Goal: Information Seeking & Learning: Learn about a topic

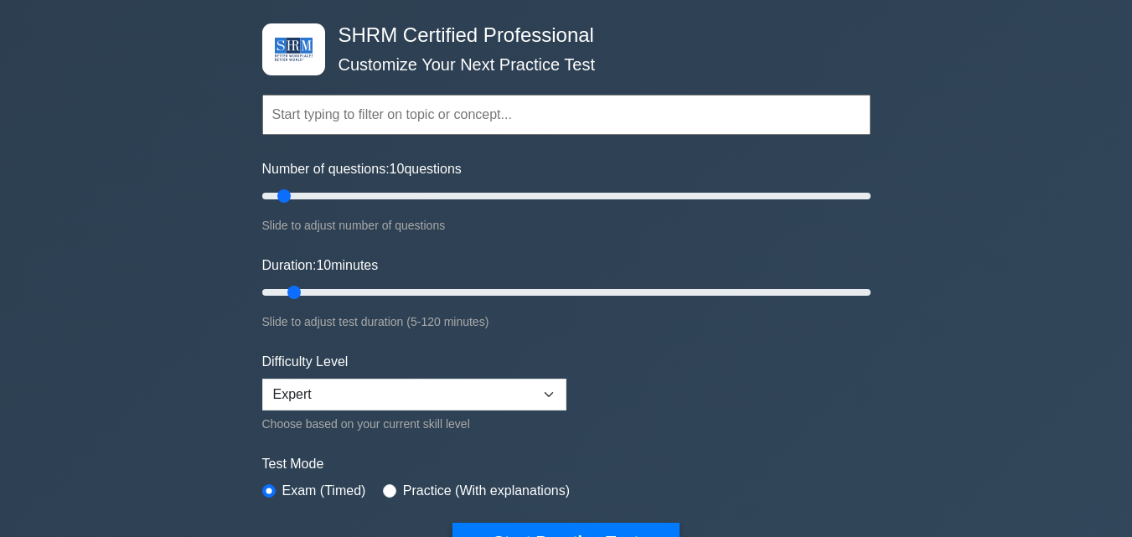
scroll to position [168, 0]
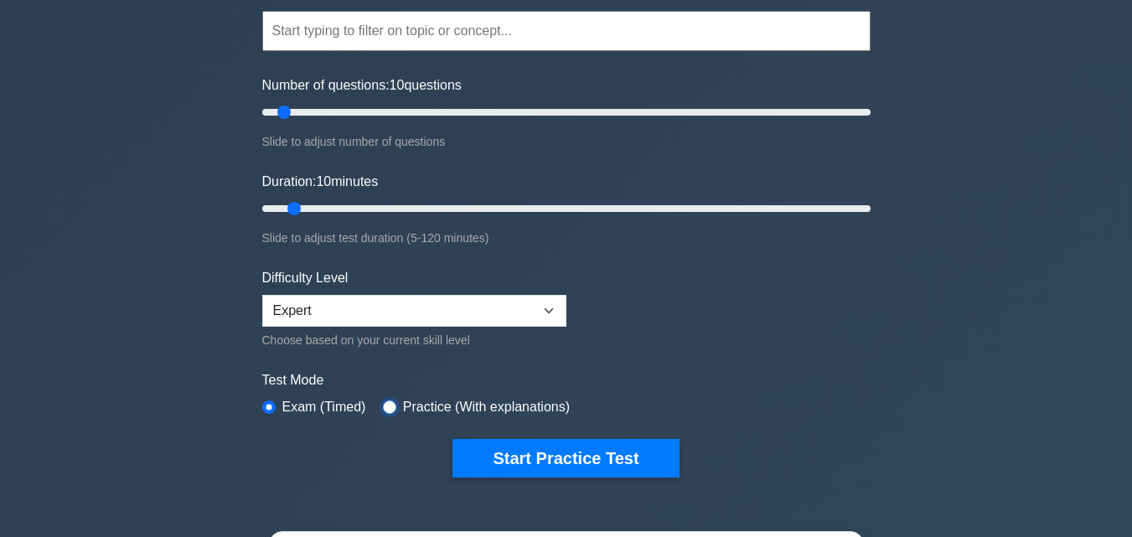
drag, startPoint x: 380, startPoint y: 404, endPoint x: 397, endPoint y: 426, distance: 28.0
click at [383, 405] on input "radio" at bounding box center [389, 407] width 13 height 13
radio input "true"
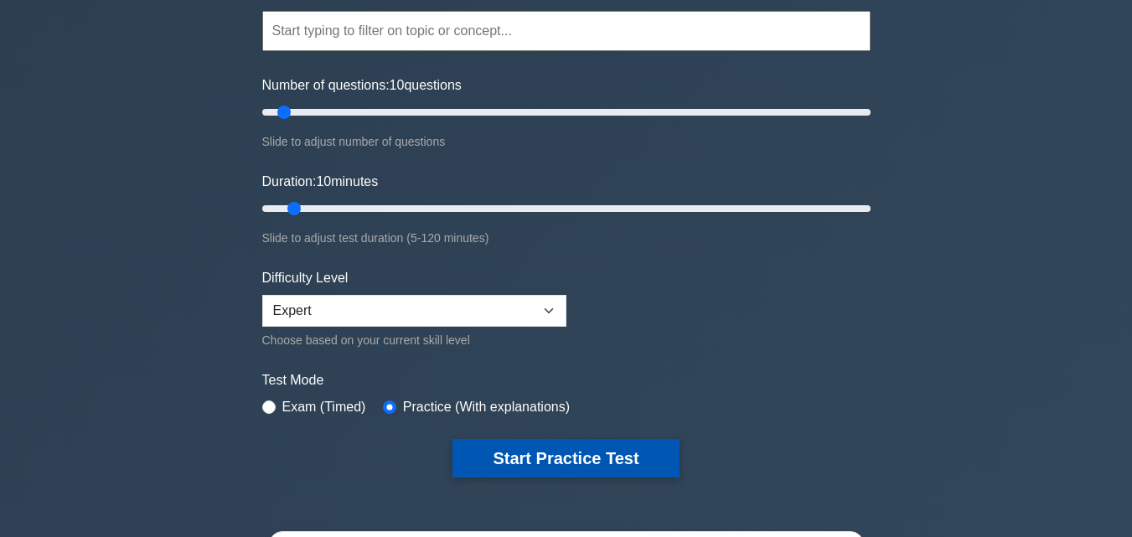
click at [556, 457] on button "Start Practice Test" at bounding box center [566, 458] width 226 height 39
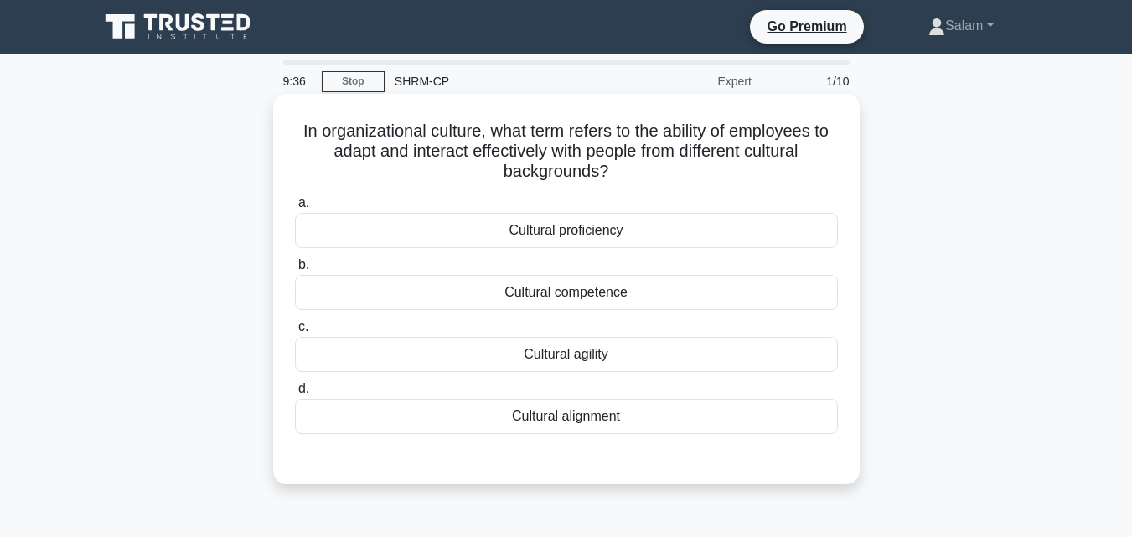
click at [546, 298] on div "Cultural competence" at bounding box center [566, 292] width 543 height 35
click at [295, 271] on input "b. Cultural competence" at bounding box center [295, 265] width 0 height 11
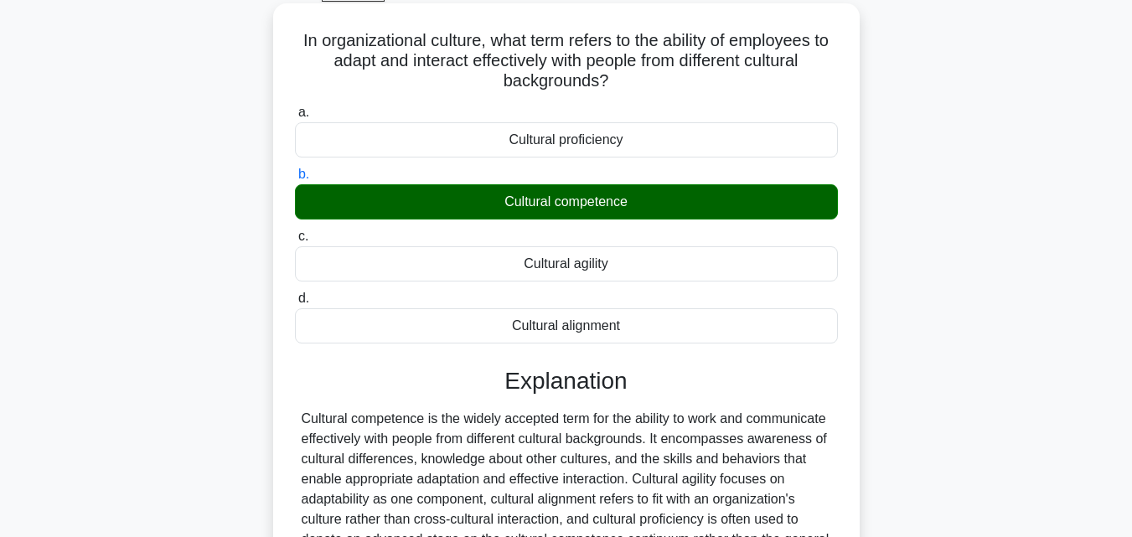
scroll to position [251, 0]
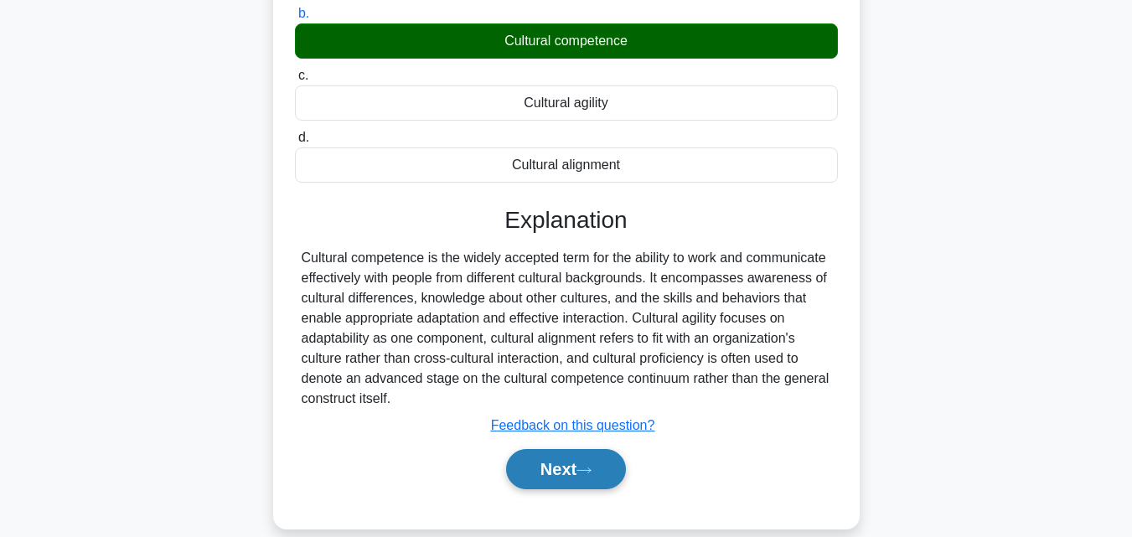
drag, startPoint x: 562, startPoint y: 470, endPoint x: 614, endPoint y: 470, distance: 52.0
click at [563, 472] on button "Next" at bounding box center [566, 469] width 120 height 40
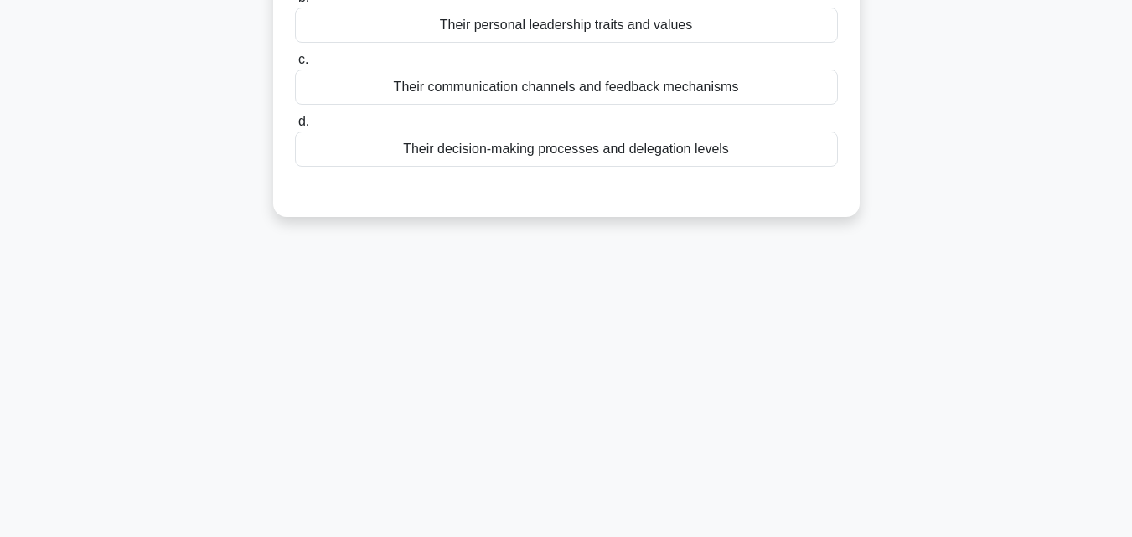
scroll to position [0, 0]
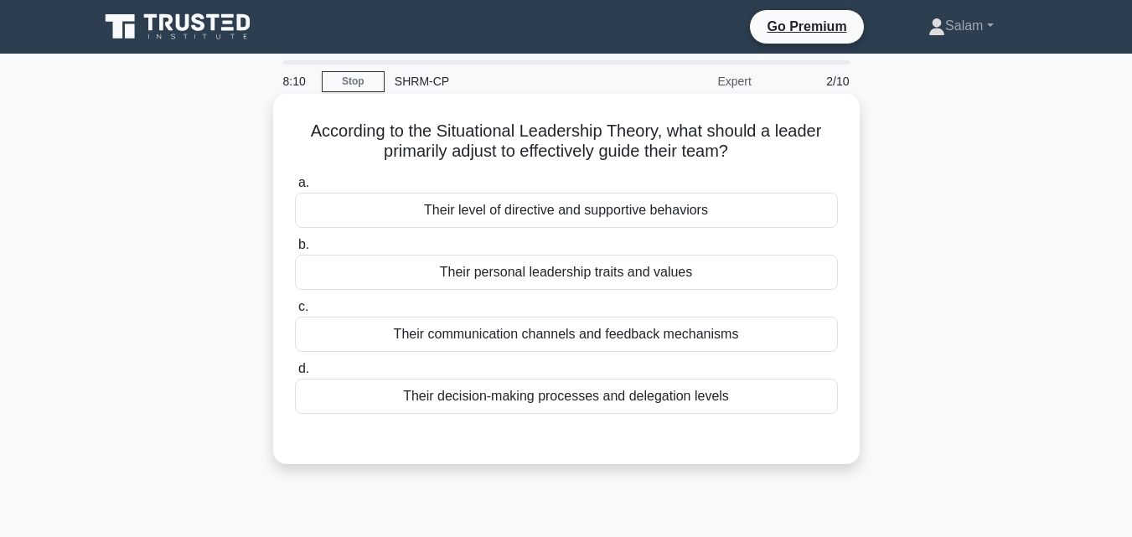
click at [504, 401] on div "Their decision-making processes and delegation levels" at bounding box center [566, 396] width 543 height 35
click at [295, 375] on input "d. Their decision-making processes and delegation levels" at bounding box center [295, 369] width 0 height 11
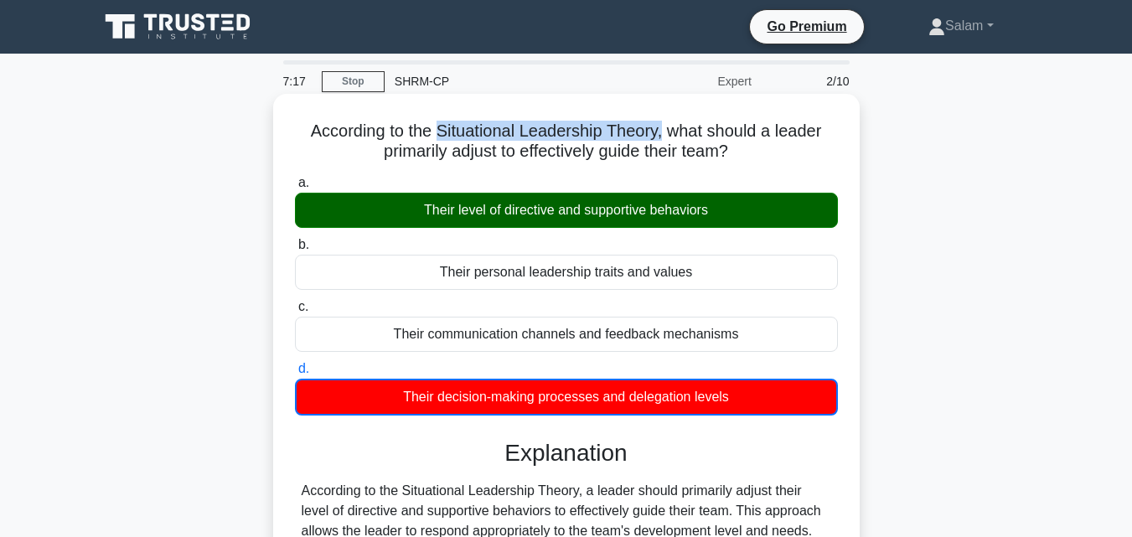
drag, startPoint x: 665, startPoint y: 133, endPoint x: 438, endPoint y: 125, distance: 227.3
click at [438, 125] on h5 "According to the Situational Leadership Theory, what should a leader primarily …" at bounding box center [566, 142] width 546 height 42
copy h5 "Situational Leadership Theory,"
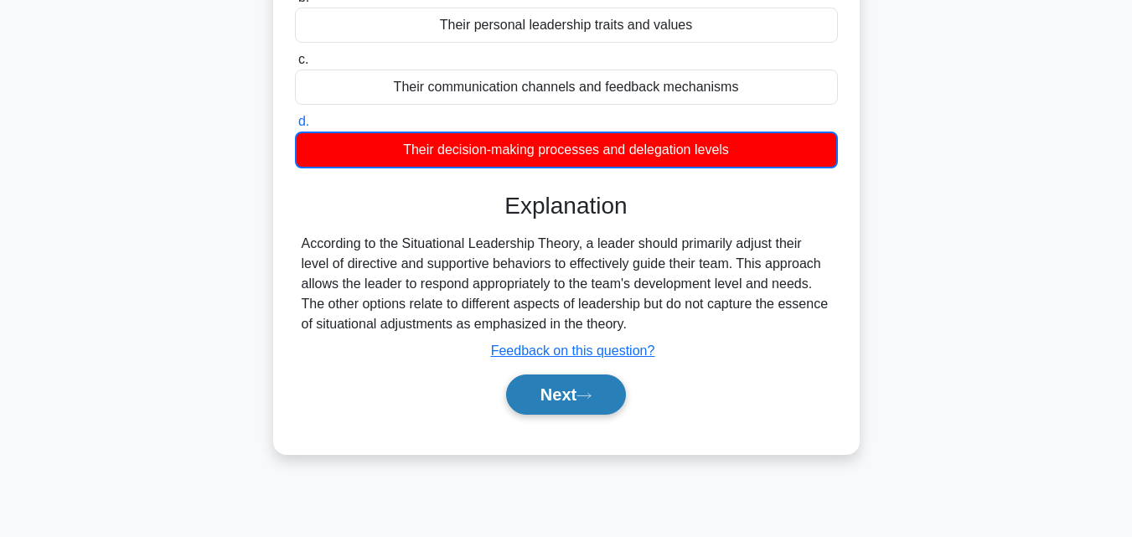
scroll to position [251, 0]
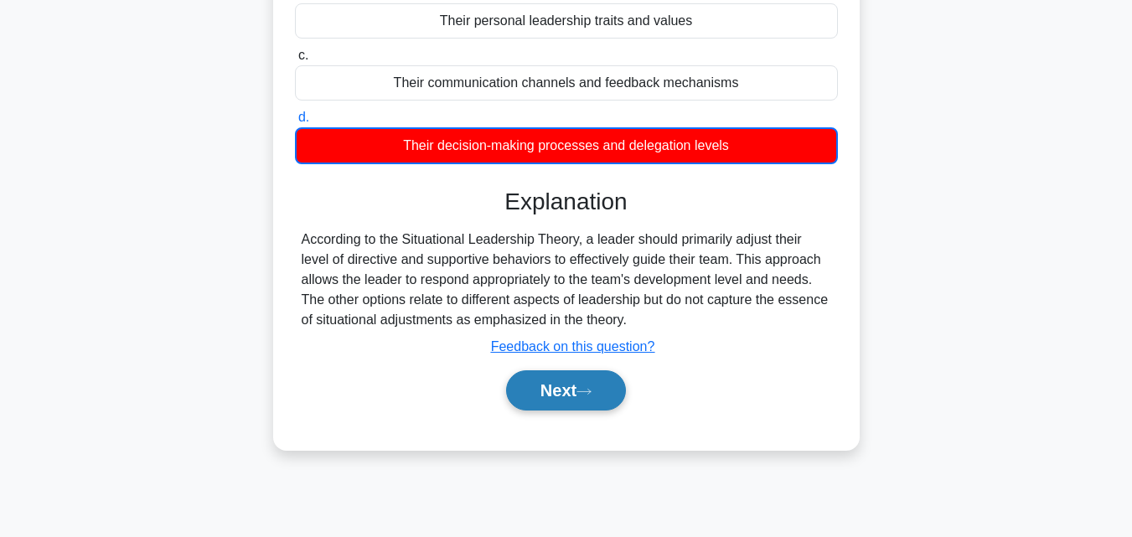
drag, startPoint x: 591, startPoint y: 391, endPoint x: 619, endPoint y: 401, distance: 30.5
click at [591, 391] on icon at bounding box center [584, 391] width 15 height 9
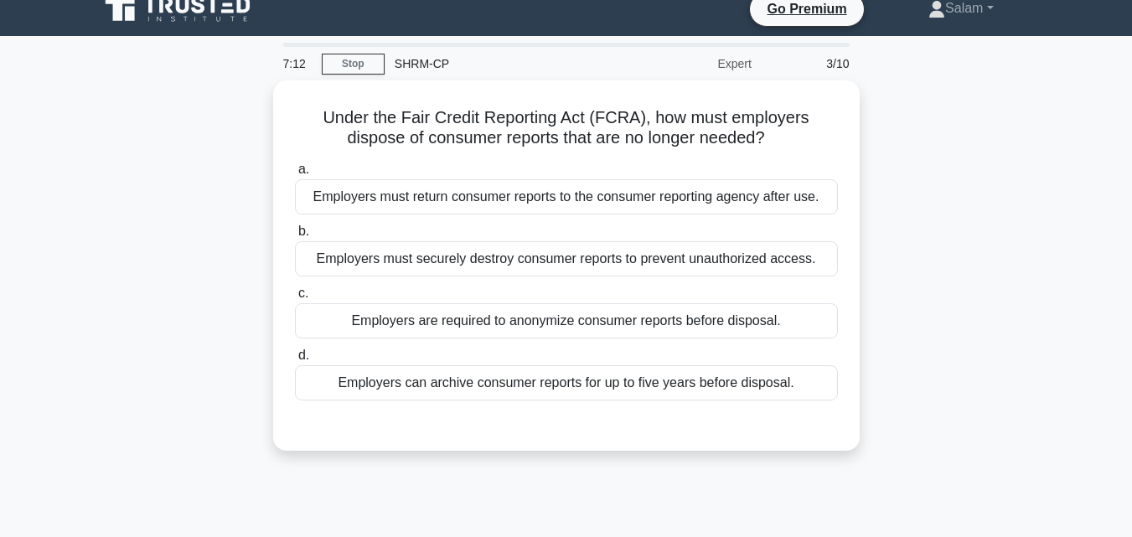
scroll to position [0, 0]
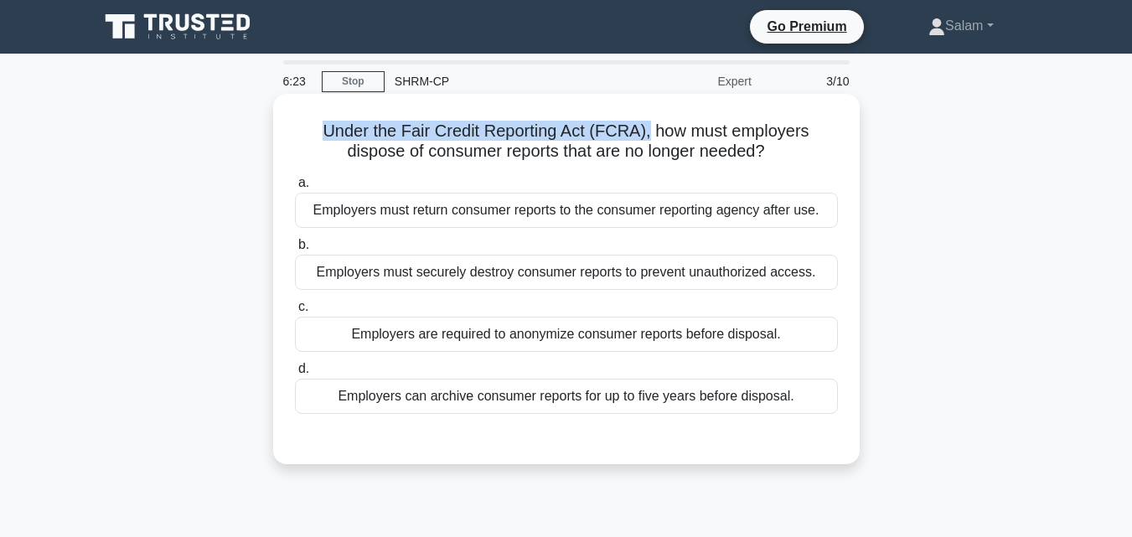
drag, startPoint x: 650, startPoint y: 130, endPoint x: 314, endPoint y: 127, distance: 336.1
click at [314, 127] on h5 "Under the Fair Credit Reporting Act (FCRA), how must employers dispose of consu…" at bounding box center [566, 142] width 546 height 42
copy h5 "Under the Fair Credit Reporting Act (FCRA),"
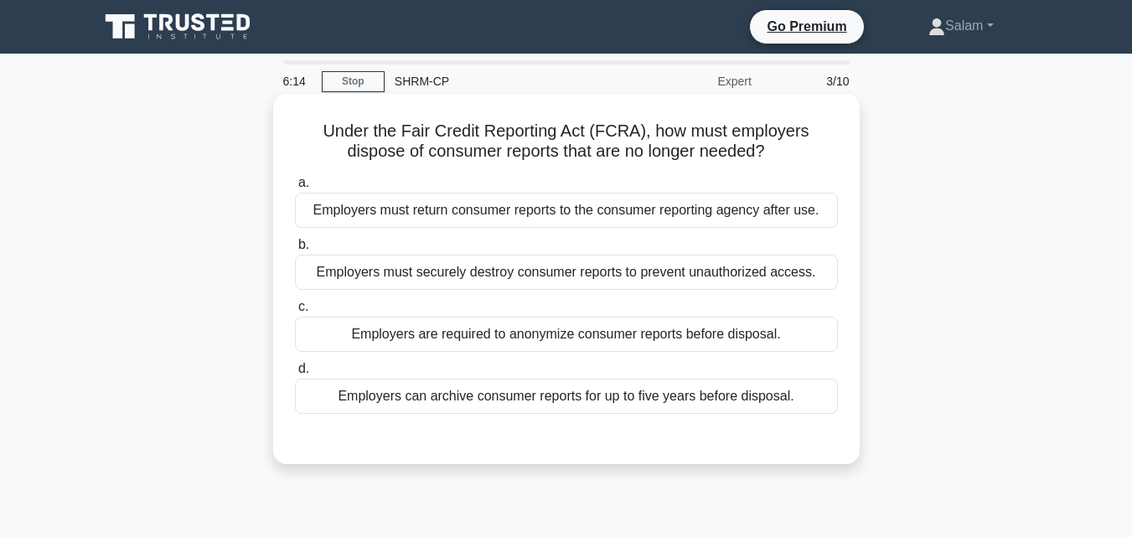
click at [510, 217] on div "Employers must return consumer reports to the consumer reporting agency after u…" at bounding box center [566, 210] width 543 height 35
click at [295, 189] on input "a. Employers must return consumer reports to the consumer reporting agency afte…" at bounding box center [295, 183] width 0 height 11
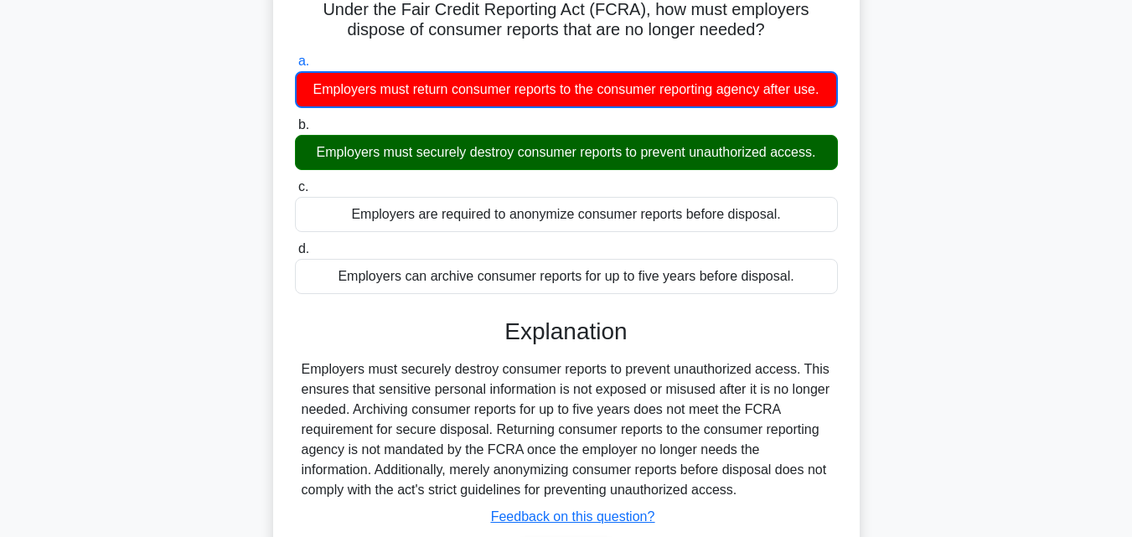
scroll to position [251, 0]
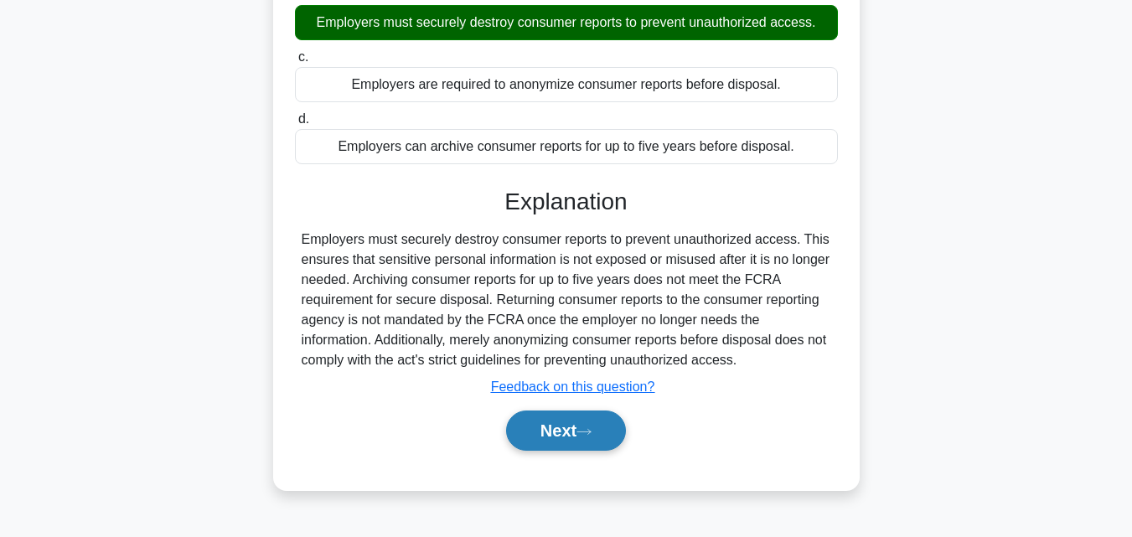
click at [559, 438] on button "Next" at bounding box center [566, 431] width 120 height 40
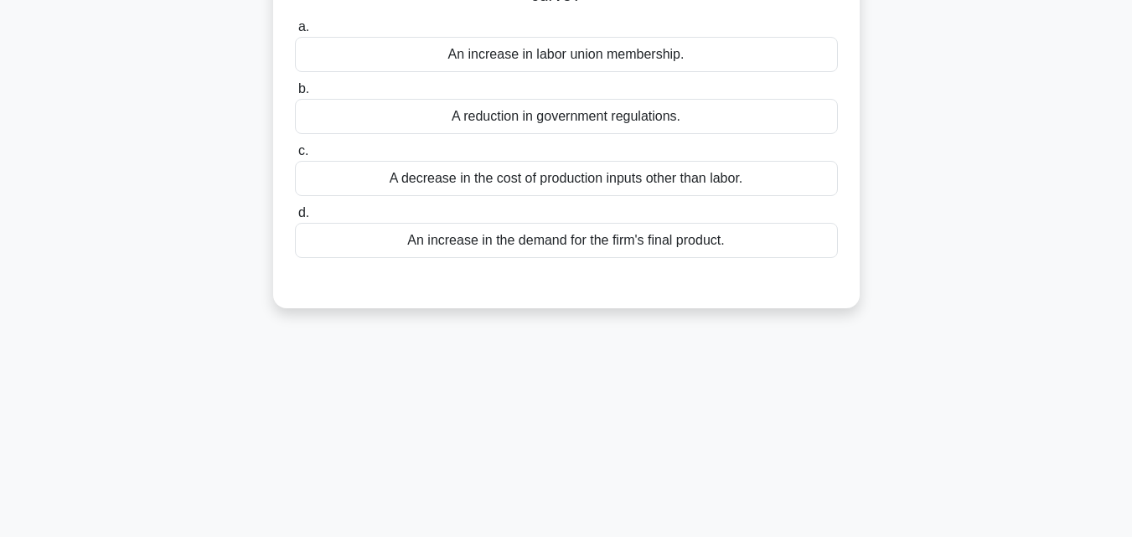
scroll to position [0, 0]
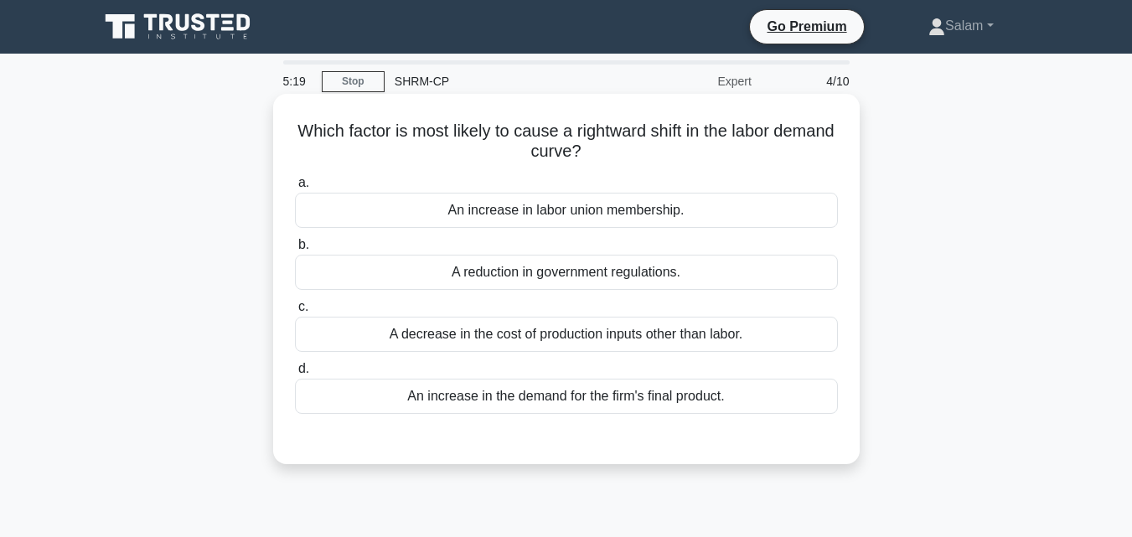
click at [606, 400] on div "An increase in the demand for the firm's final product." at bounding box center [566, 396] width 543 height 35
click at [295, 375] on input "d. An increase in the demand for the firm's final product." at bounding box center [295, 369] width 0 height 11
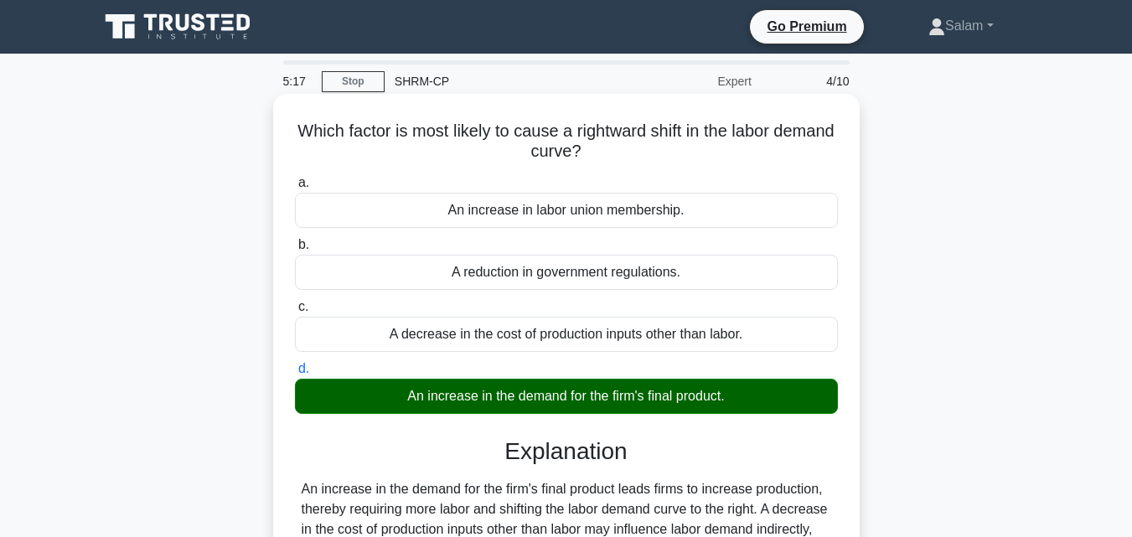
drag, startPoint x: 618, startPoint y: 153, endPoint x: 474, endPoint y: 132, distance: 145.8
click at [323, 117] on div "Which factor is most likely to cause a rightward shift in the labor demand curv…" at bounding box center [566, 417] width 573 height 633
click at [603, 153] on h5 "Which factor is most likely to cause a rightward shift in the labor demand curv…" at bounding box center [566, 142] width 546 height 42
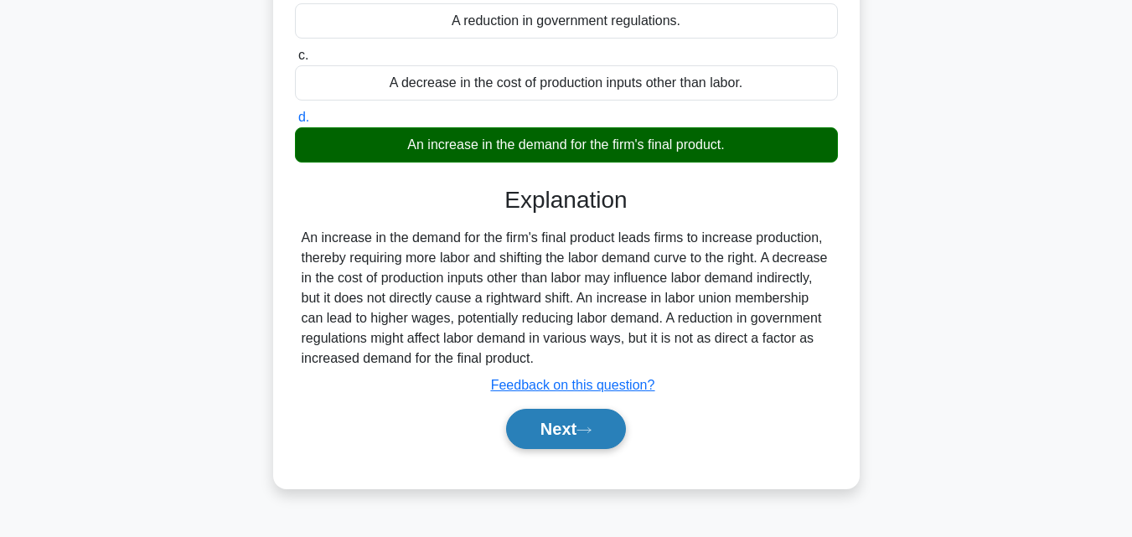
click at [562, 424] on button "Next" at bounding box center [566, 429] width 120 height 40
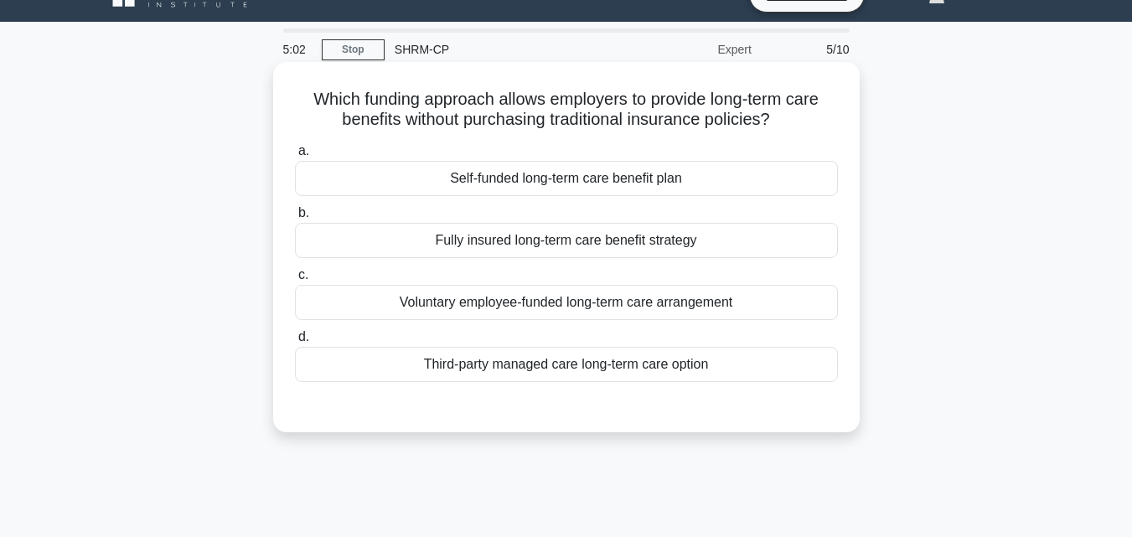
scroll to position [0, 0]
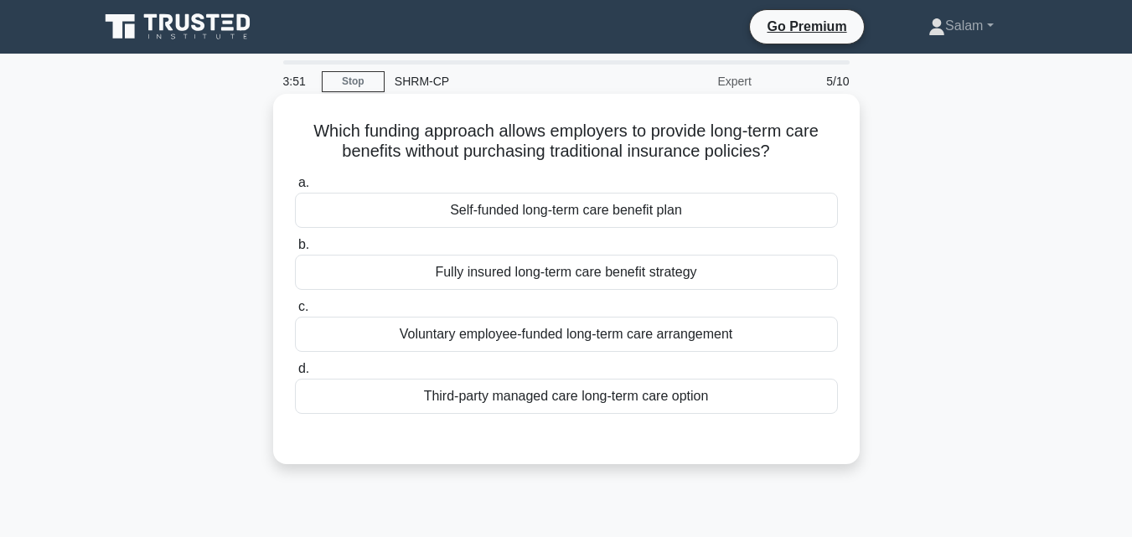
click at [596, 213] on div "Self-funded long-term care benefit plan" at bounding box center [566, 210] width 543 height 35
click at [295, 189] on input "a. Self-funded long-term care benefit plan" at bounding box center [295, 183] width 0 height 11
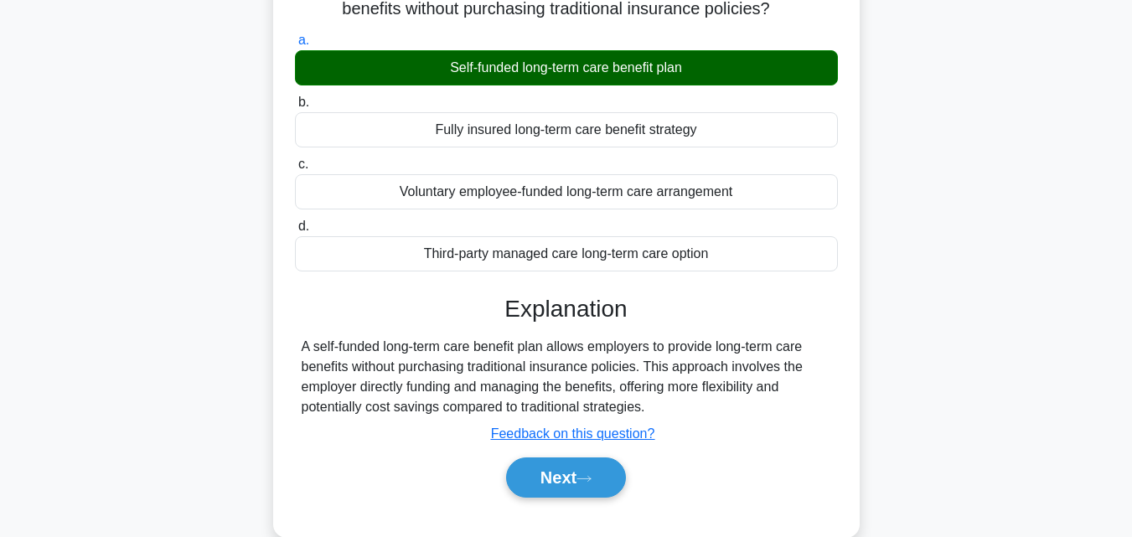
scroll to position [251, 0]
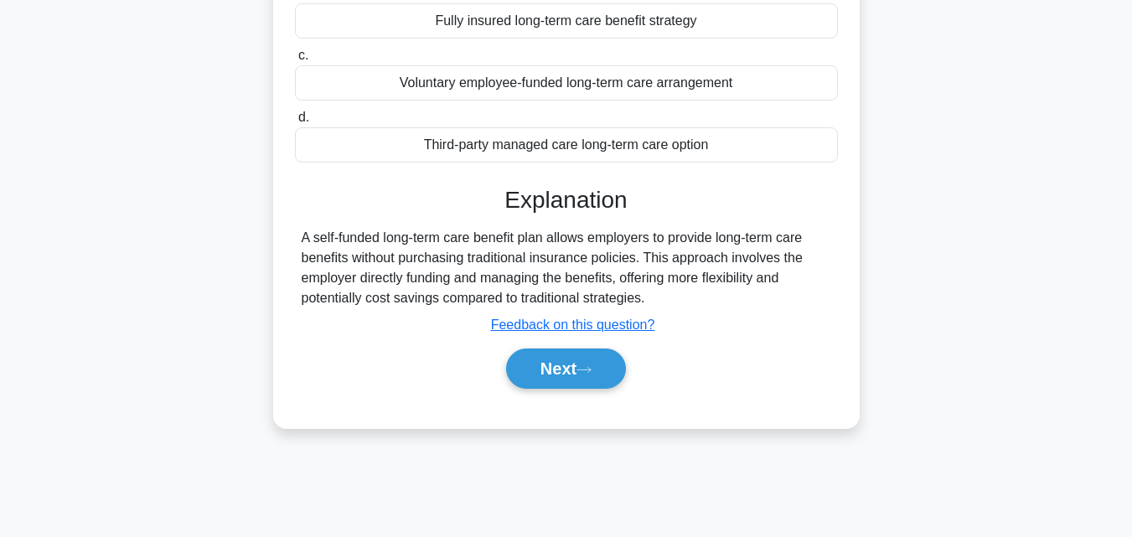
drag, startPoint x: 556, startPoint y: 367, endPoint x: 787, endPoint y: 369, distance: 231.3
click at [556, 368] on button "Next" at bounding box center [566, 369] width 120 height 40
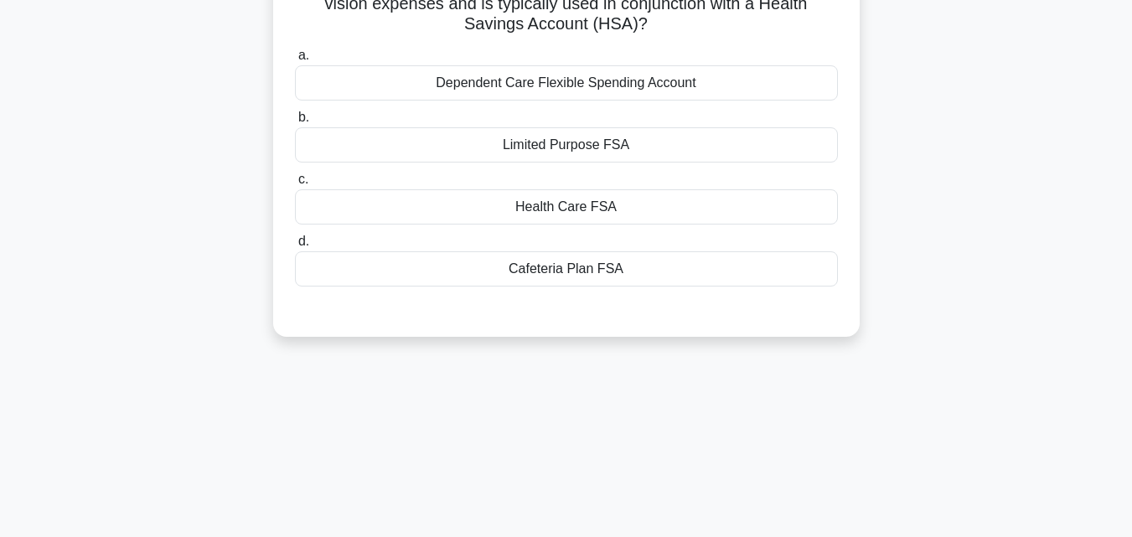
scroll to position [0, 0]
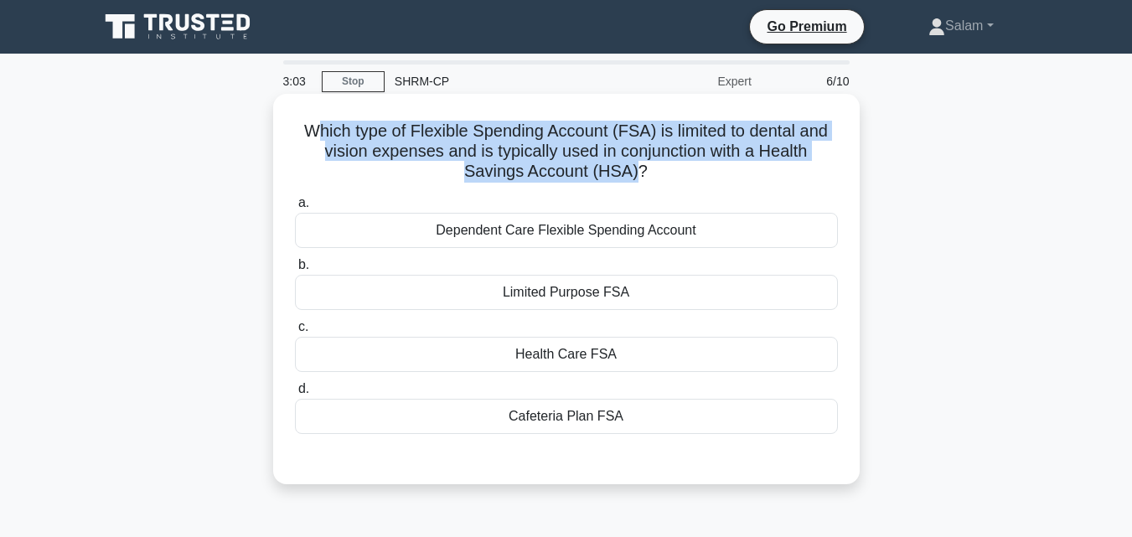
drag, startPoint x: 640, startPoint y: 174, endPoint x: 427, endPoint y: 153, distance: 213.9
click at [320, 137] on h5 "Which type of Flexible Spending Account (FSA) is limited to dental and vision e…" at bounding box center [566, 152] width 546 height 62
drag, startPoint x: 608, startPoint y: 179, endPoint x: 644, endPoint y: 156, distance: 42.3
click at [611, 179] on h5 "Which type of Flexible Spending Account (FSA) is limited to dental and vision e…" at bounding box center [566, 152] width 546 height 62
click at [649, 151] on h5 "Which type of Flexible Spending Account (FSA) is limited to dental and vision e…" at bounding box center [566, 152] width 546 height 62
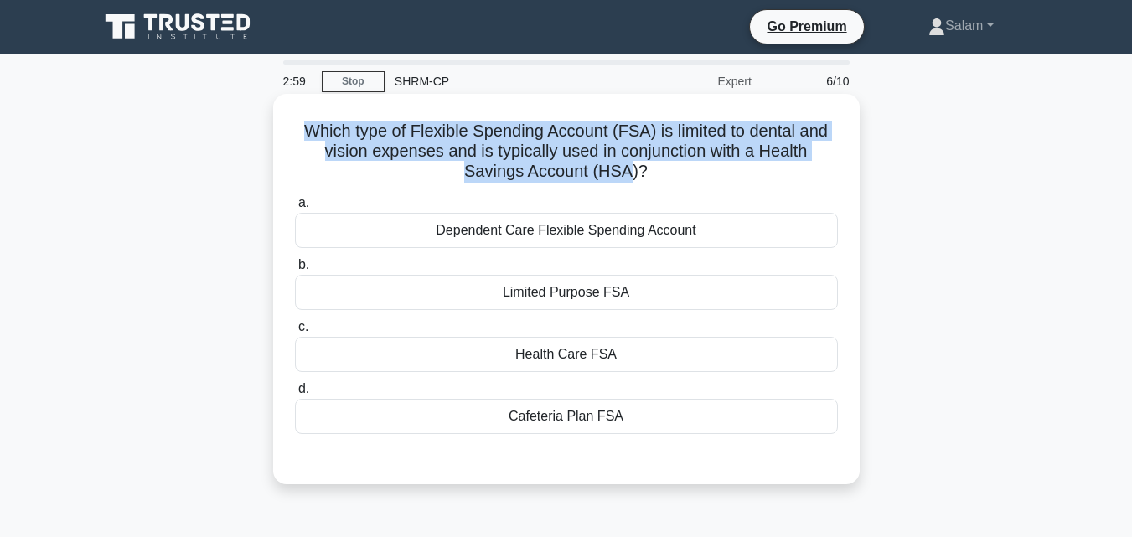
drag, startPoint x: 632, startPoint y: 171, endPoint x: 304, endPoint y: 130, distance: 330.2
click at [304, 130] on h5 "Which type of Flexible Spending Account (FSA) is limited to dental and vision e…" at bounding box center [566, 152] width 546 height 62
copy h5 "Which type of Flexible Spending Account (FSA) is limited to dental and vision e…"
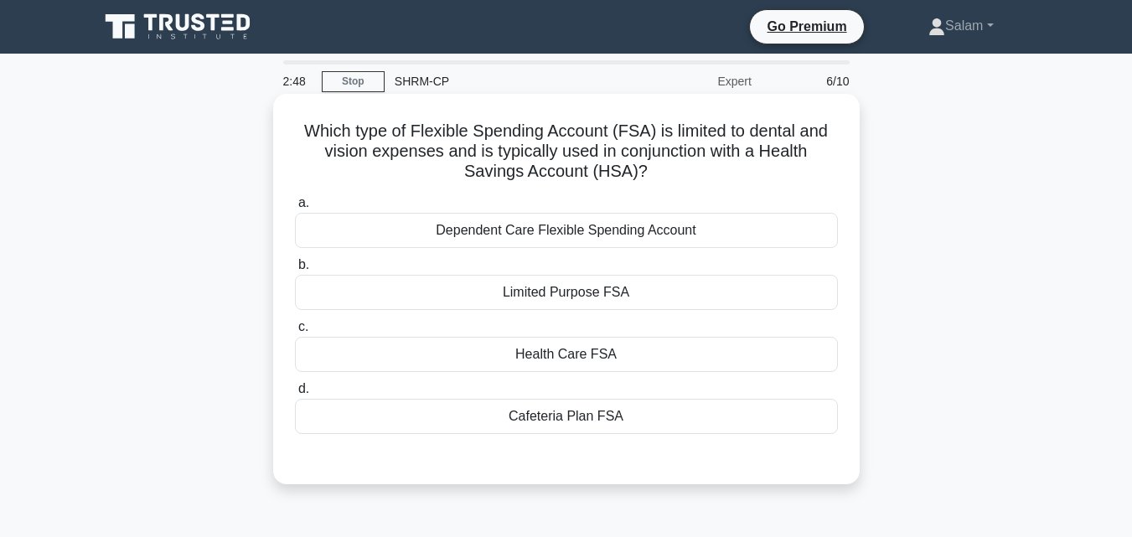
click at [769, 319] on label "c. Health Care FSA" at bounding box center [566, 344] width 543 height 55
click at [295, 322] on input "c. Health Care FSA" at bounding box center [295, 327] width 0 height 11
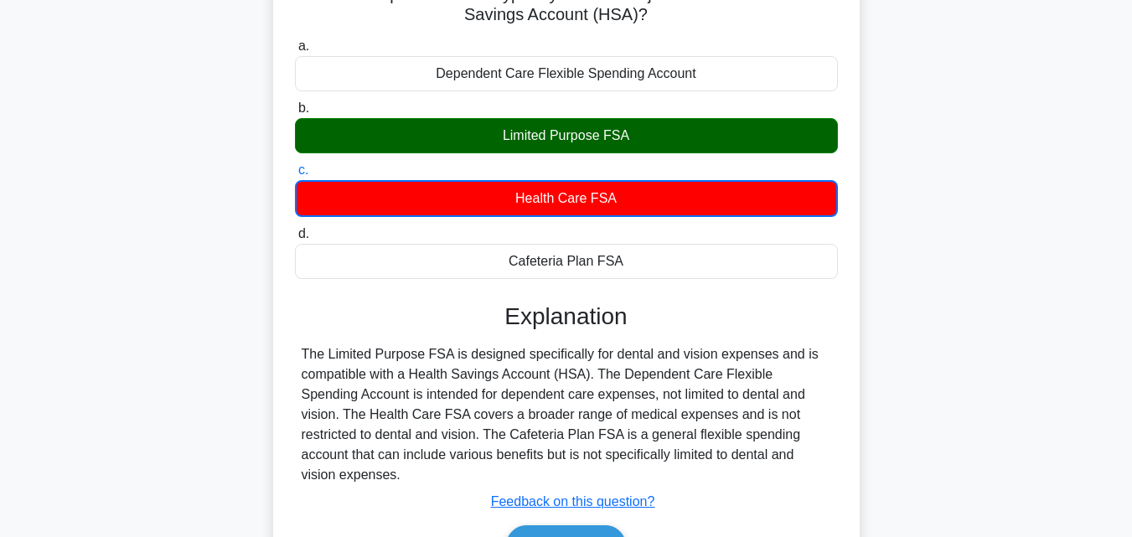
scroll to position [168, 0]
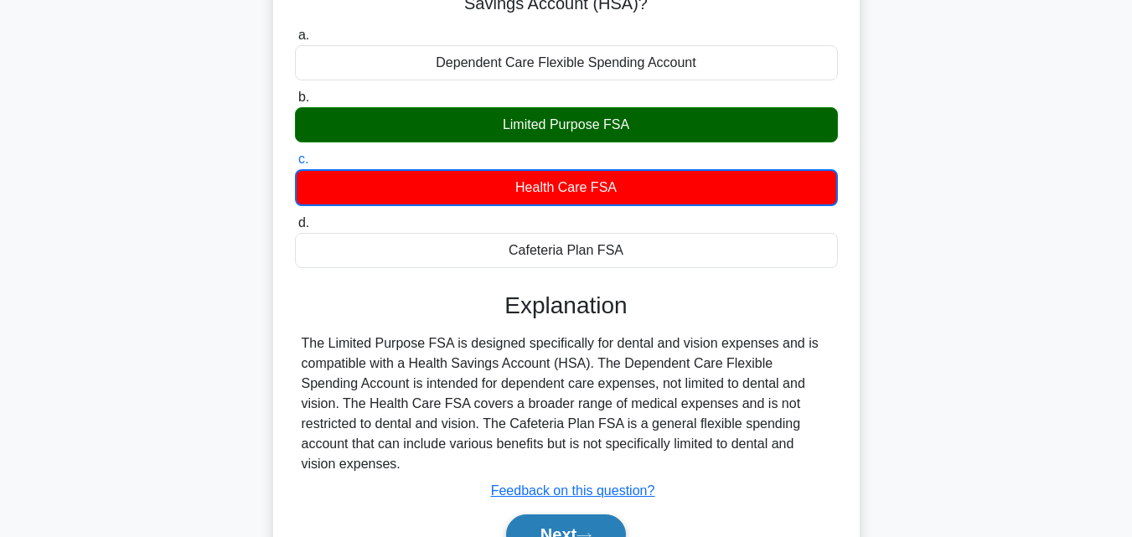
click at [569, 519] on button "Next" at bounding box center [566, 535] width 120 height 40
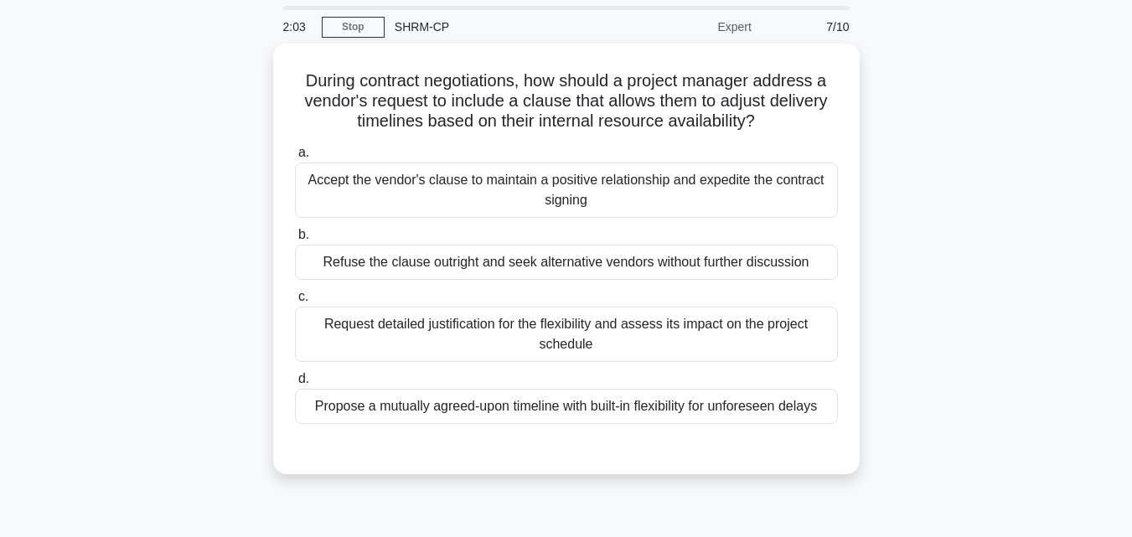
scroll to position [84, 0]
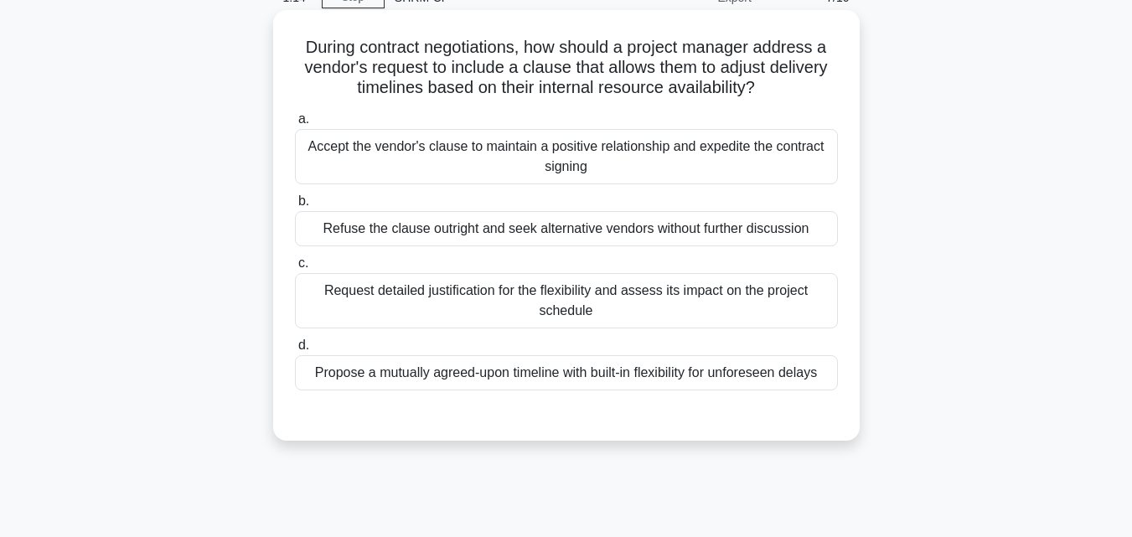
click at [609, 288] on div "Request detailed justification for the flexibility and assess its impact on the…" at bounding box center [566, 300] width 543 height 55
click at [295, 269] on input "c. Request detailed justification for the flexibility and assess its impact on …" at bounding box center [295, 263] width 0 height 11
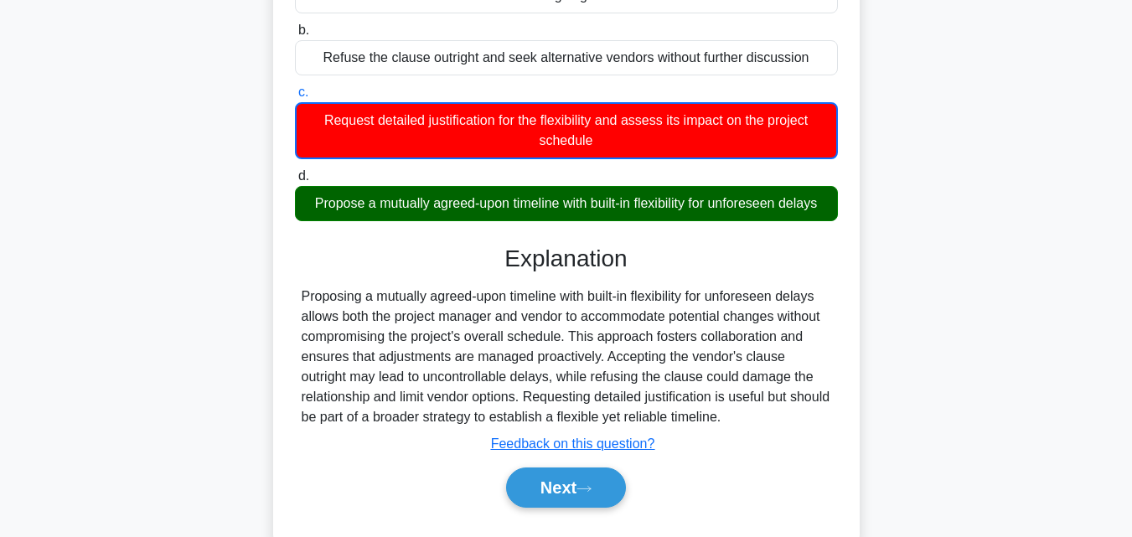
scroll to position [368, 0]
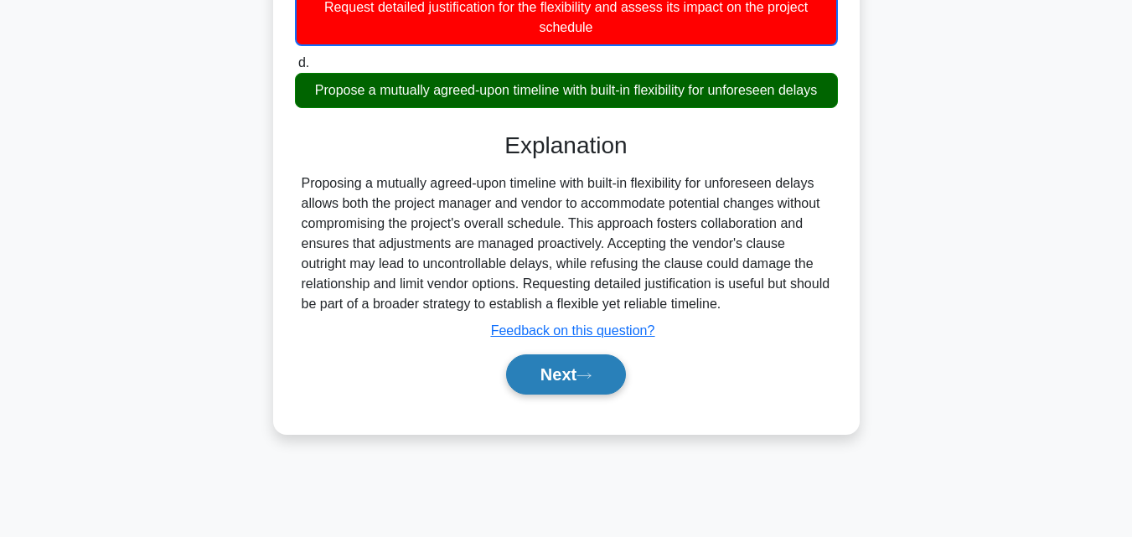
click at [573, 380] on button "Next" at bounding box center [566, 375] width 120 height 40
